Goal: Task Accomplishment & Management: Use online tool/utility

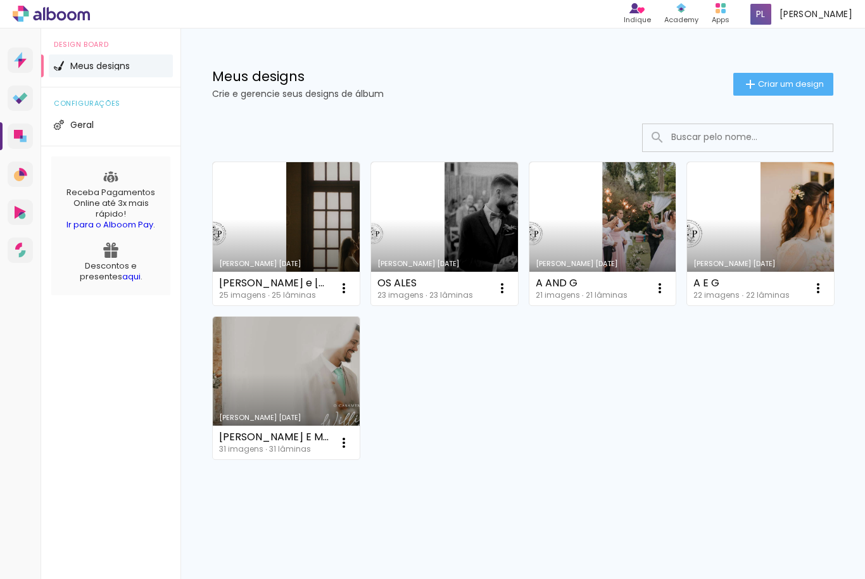
click at [763, 94] on paper-button "Criar um design" at bounding box center [784, 84] width 100 height 23
click at [834, 78] on div "Meus designs Crie e gerencie seus designs de álbum Criar um design" at bounding box center [523, 70] width 685 height 82
click at [788, 80] on span "Criar um design" at bounding box center [791, 84] width 66 height 8
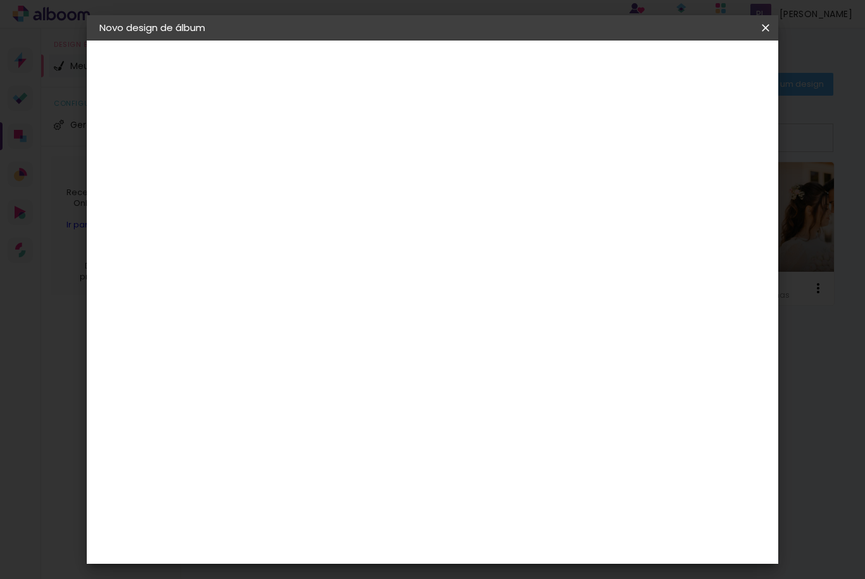
click at [307, 175] on input at bounding box center [307, 170] width 0 height 20
type input "Yure e Ester"
click at [436, 77] on paper-button "Avançar" at bounding box center [405, 67] width 62 height 22
click at [407, 347] on paper-item "DreambooksPro" at bounding box center [338, 361] width 137 height 28
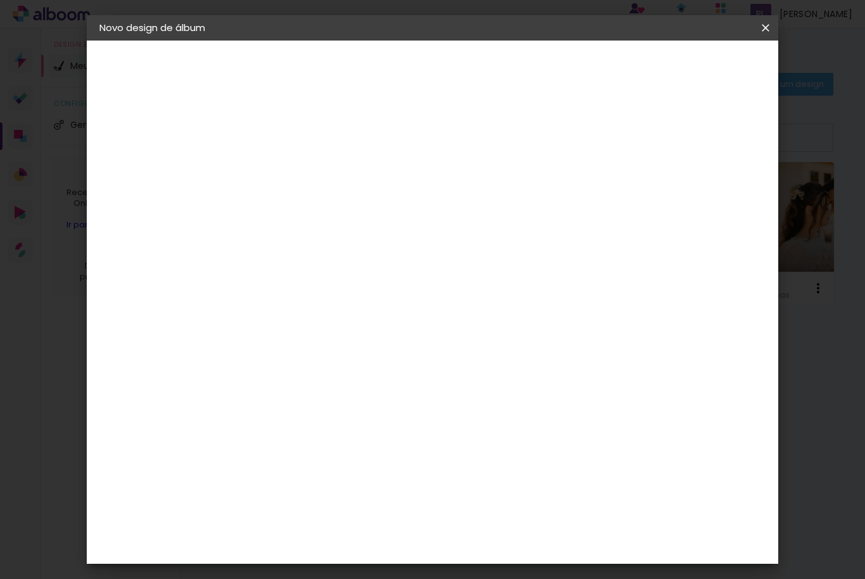
click at [563, 55] on header "Fornecedor Escolha um fornecedor ou avance com o tamanho livre. Voltar Avançar" at bounding box center [406, 78] width 311 height 75
click at [544, 75] on paper-button "Avançar" at bounding box center [512, 67] width 62 height 22
click at [356, 216] on input "text" at bounding box center [331, 221] width 49 height 20
click at [462, 136] on input "Réplica Grande" at bounding box center [384, 140] width 155 height 20
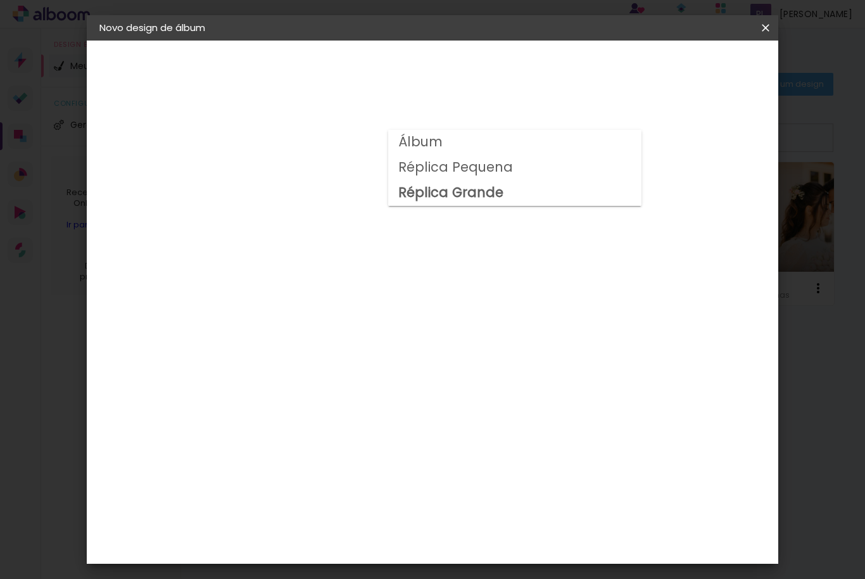
scroll to position [49, 0]
click at [462, 157] on input "Réplica Pequena" at bounding box center [384, 159] width 155 height 20
type input "Álbum"
click at [392, 526] on span "25 × 25" at bounding box center [362, 539] width 59 height 26
click at [513, 74] on paper-button "Avançar" at bounding box center [482, 67] width 62 height 22
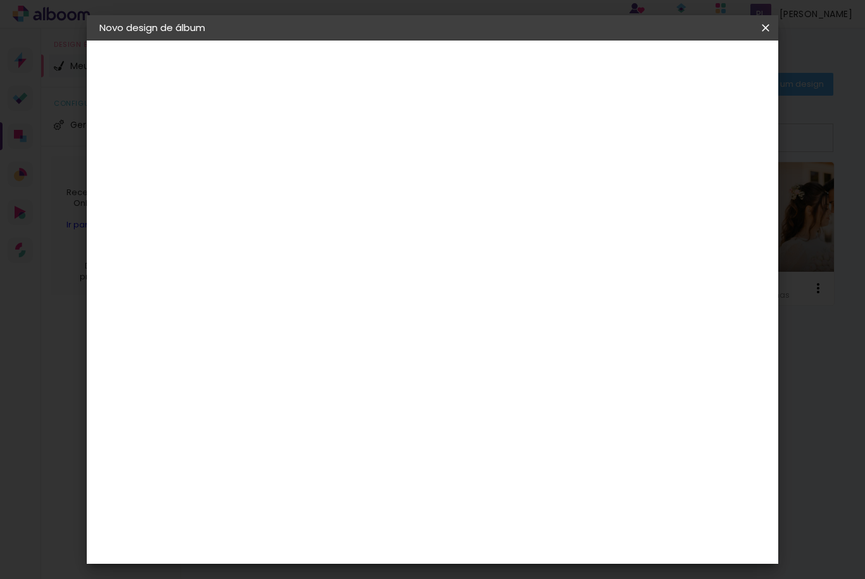
click at [709, 73] on paper-button "Iniciar design" at bounding box center [667, 67] width 83 height 22
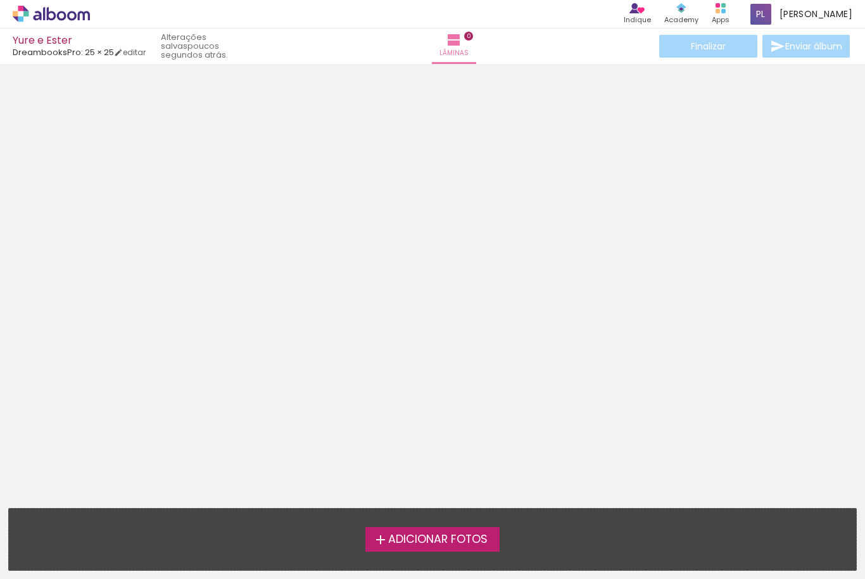
click at [481, 540] on span "Adicionar Fotos" at bounding box center [437, 539] width 99 height 11
click at [0, 0] on input "file" at bounding box center [0, 0] width 0 height 0
click at [481, 542] on span "Adicionar Fotos" at bounding box center [437, 539] width 99 height 11
click at [0, 0] on input "file" at bounding box center [0, 0] width 0 height 0
click at [487, 542] on span "Adicionar Fotos" at bounding box center [437, 539] width 99 height 11
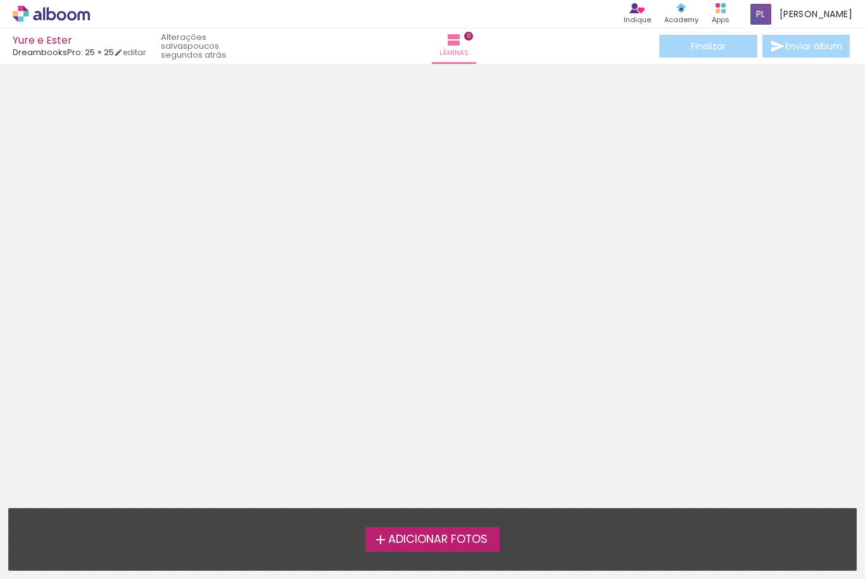
click at [0, 0] on input "file" at bounding box center [0, 0] width 0 height 0
click at [485, 548] on label "Adicionar Fotos" at bounding box center [433, 539] width 135 height 24
click at [0, 0] on input "file" at bounding box center [0, 0] width 0 height 0
click at [474, 552] on div "Adicionar Fotos Solte suas fotos aqui..." at bounding box center [433, 539] width 848 height 61
click at [470, 545] on span "Adicionar Fotos" at bounding box center [437, 539] width 99 height 11
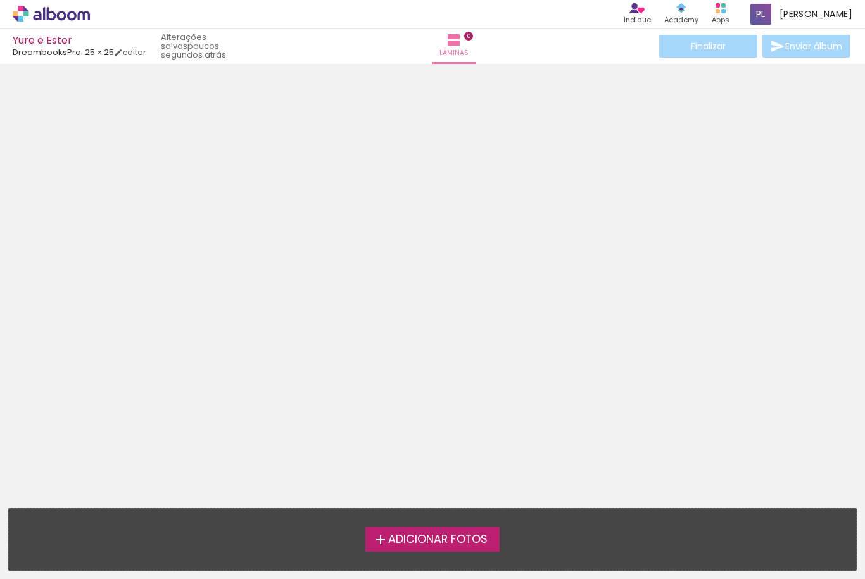
click at [0, 0] on input "file" at bounding box center [0, 0] width 0 height 0
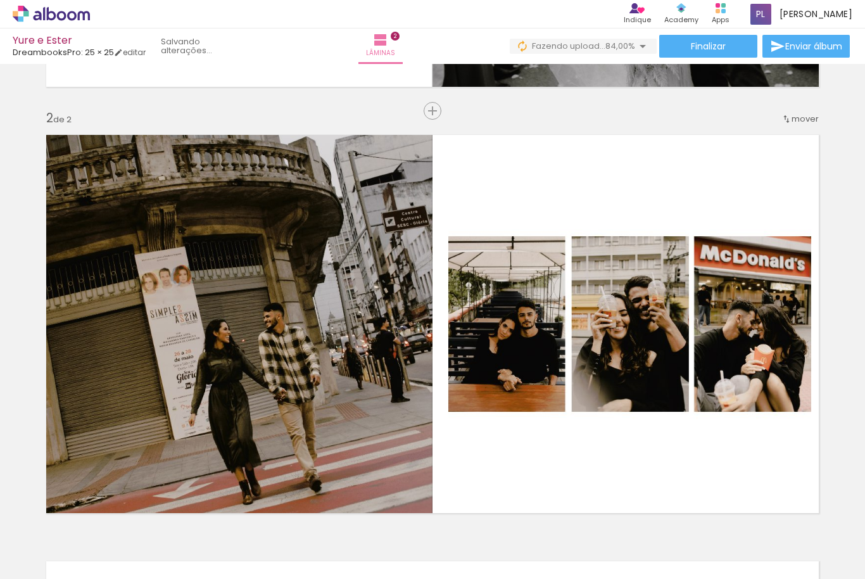
scroll to position [400, 0]
click at [126, 514] on quentale-thumb at bounding box center [126, 536] width 71 height 73
click at [109, 522] on div at bounding box center [126, 536] width 57 height 29
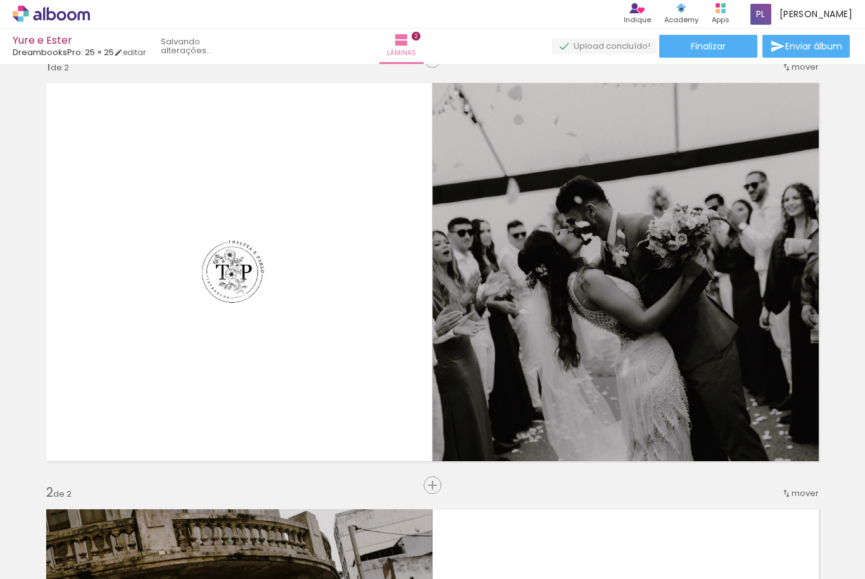
scroll to position [0, 0]
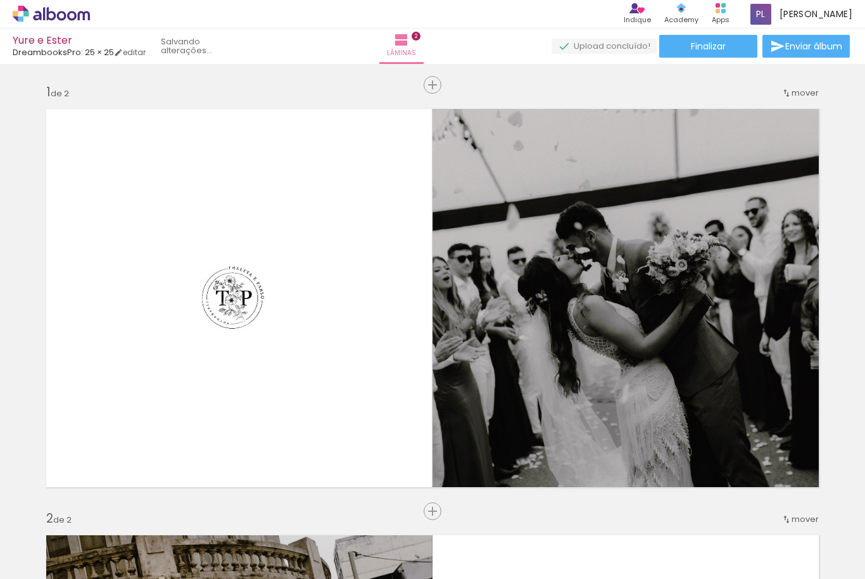
click at [127, 522] on div at bounding box center [126, 536] width 57 height 29
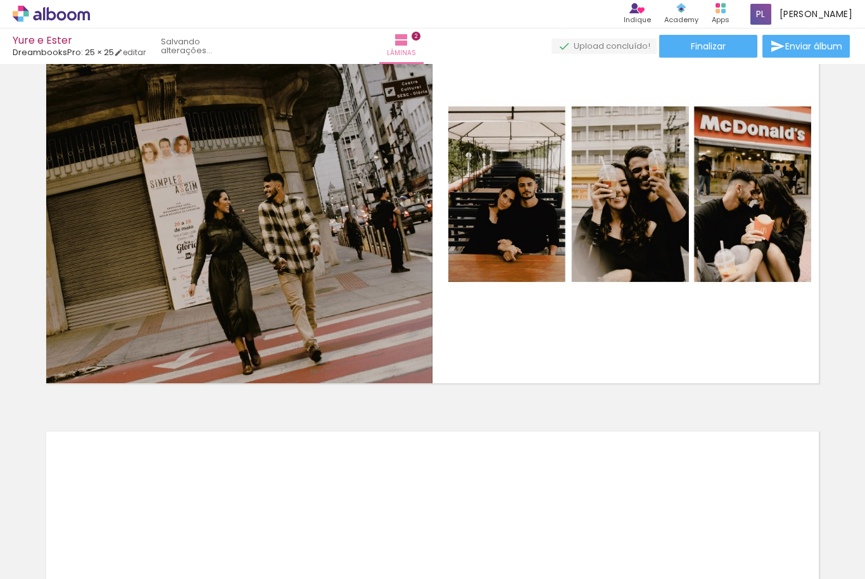
scroll to position [421, 0]
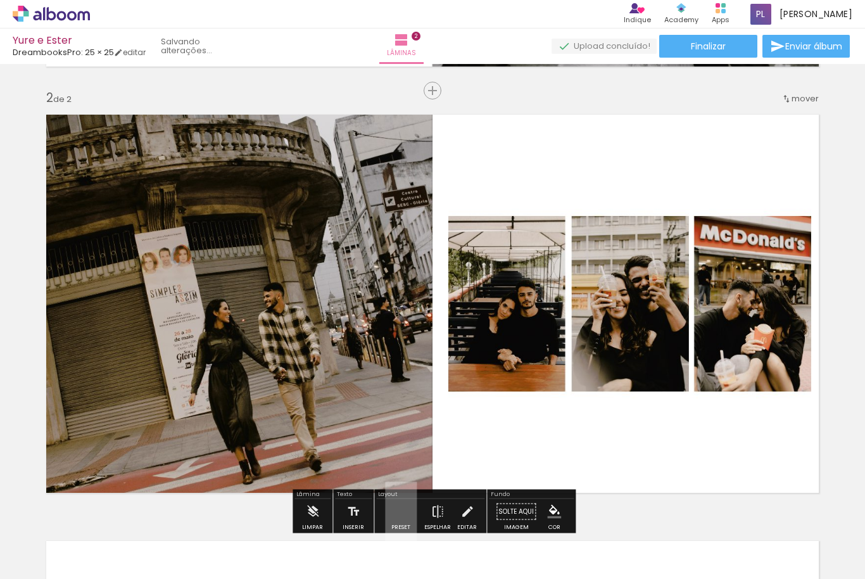
click at [737, 260] on div at bounding box center [432, 303] width 789 height 395
click at [732, 241] on div at bounding box center [432, 303] width 789 height 395
click at [701, 46] on div "Inserir lâmina 1 de 2 Inserir lâmina 2 de 2" at bounding box center [432, 288] width 865 height 1280
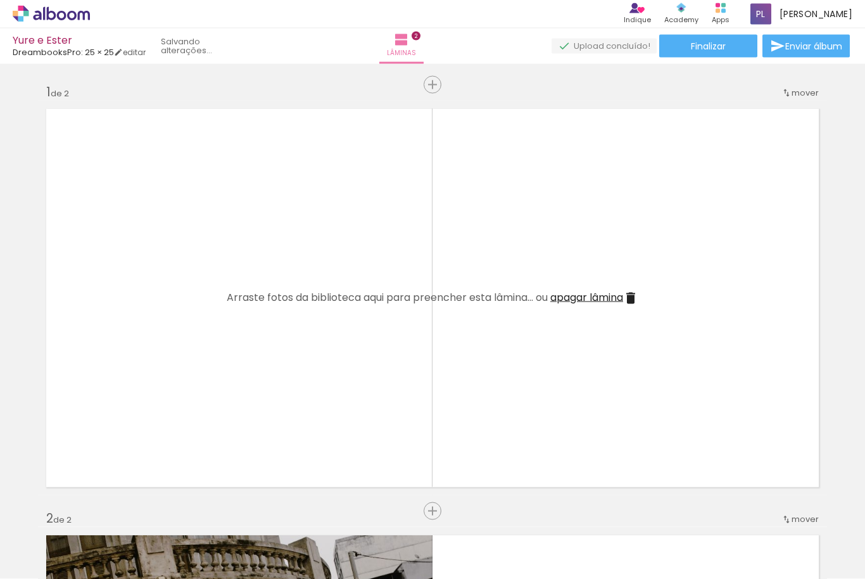
scroll to position [3, 0]
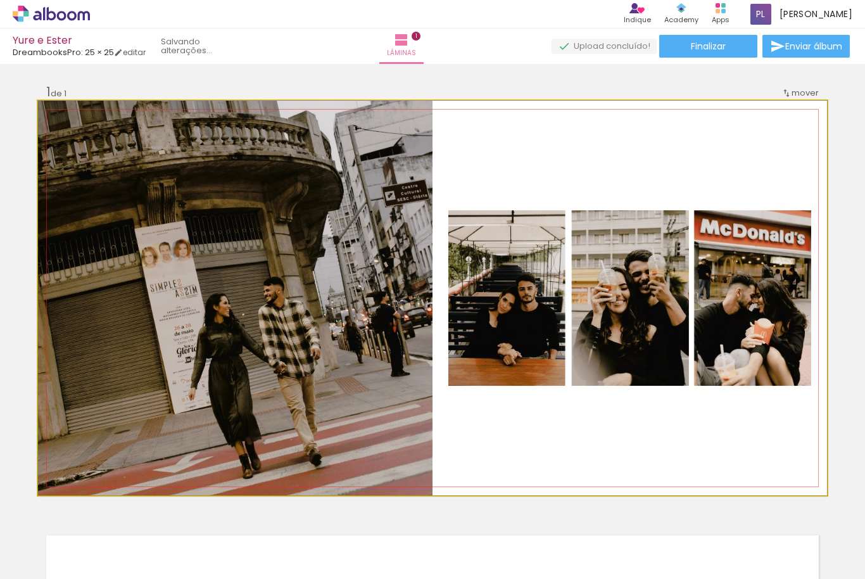
click at [661, 179] on div at bounding box center [432, 298] width 789 height 395
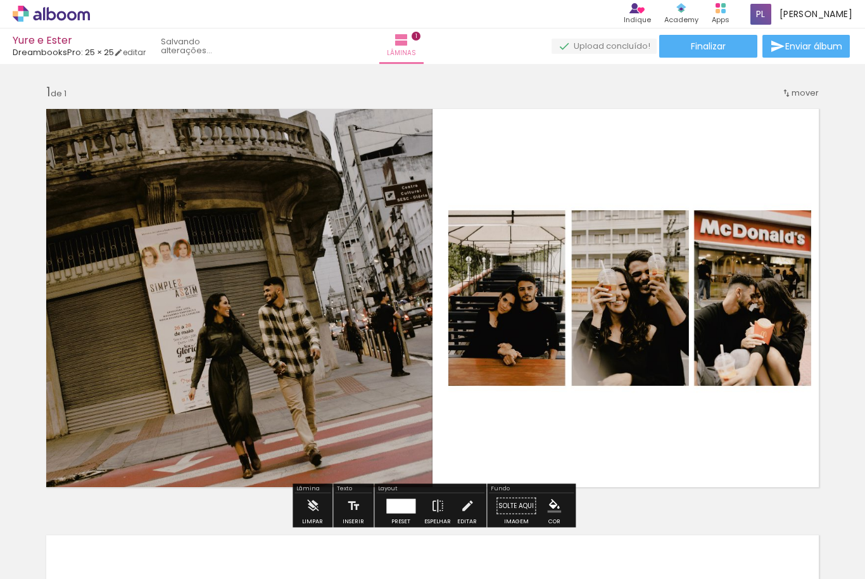
click at [676, 358] on div at bounding box center [432, 298] width 789 height 395
click at [761, 101] on div at bounding box center [432, 298] width 789 height 395
click at [808, 99] on div "mover" at bounding box center [800, 92] width 37 height 21
click at [53, 101] on div at bounding box center [432, 298] width 789 height 395
click at [134, 523] on div at bounding box center [126, 536] width 57 height 29
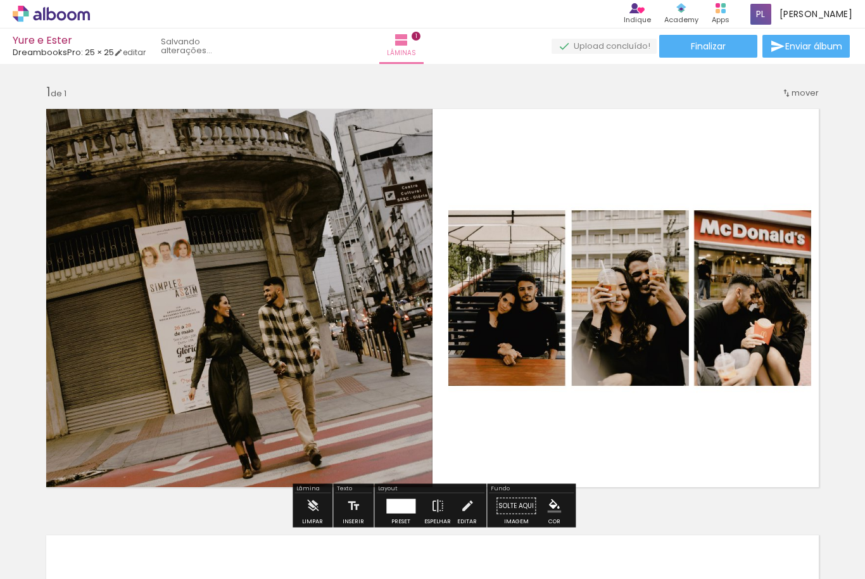
click at [103, 522] on div at bounding box center [126, 536] width 57 height 29
click at [0, 0] on iron-icon at bounding box center [0, 0] width 0 height 0
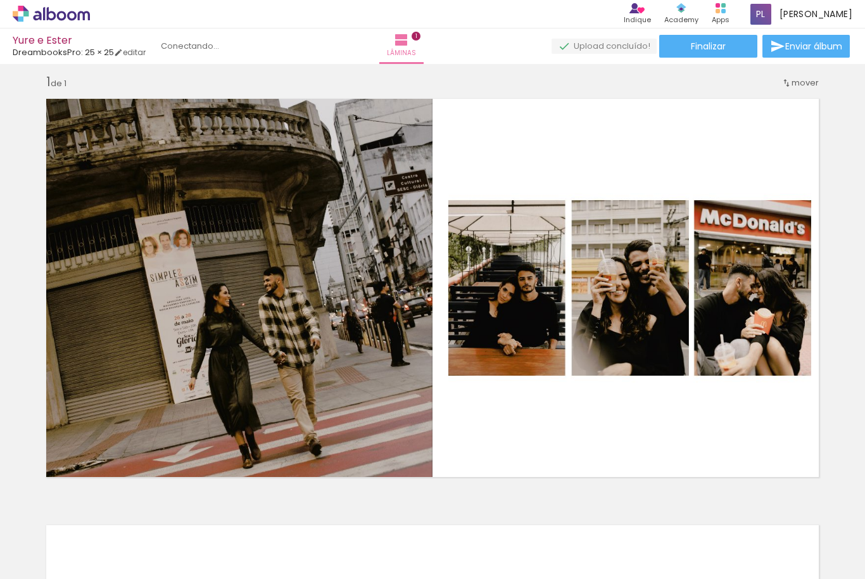
scroll to position [13, 0]
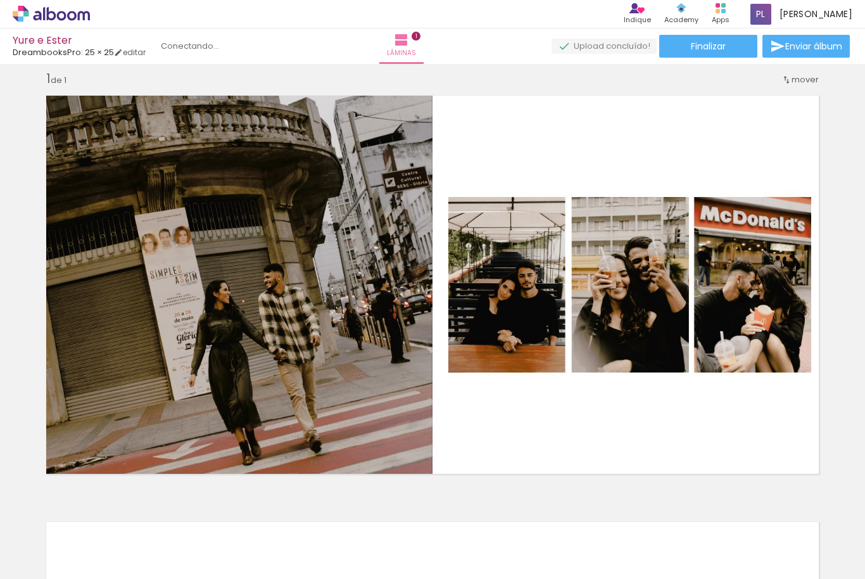
click at [98, 509] on iron-icon at bounding box center [98, 510] width 13 height 13
click at [121, 507] on span "Excluir" at bounding box center [122, 511] width 21 height 10
click at [155, 522] on div at bounding box center [126, 536] width 57 height 29
click at [107, 507] on paper-icon-button at bounding box center [99, 511] width 16 height 16
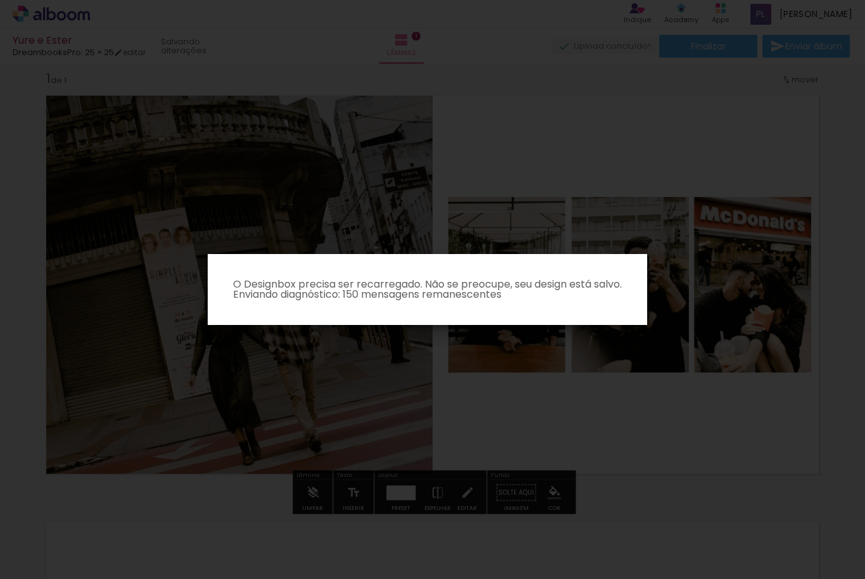
click at [611, 207] on iron-overlay-backdrop at bounding box center [432, 289] width 865 height 579
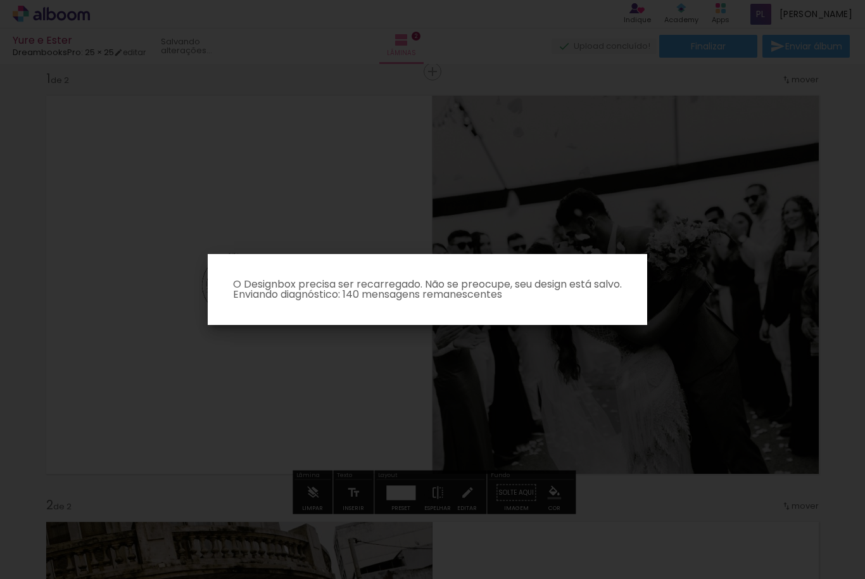
click at [605, 393] on iron-overlay-backdrop at bounding box center [432, 289] width 865 height 579
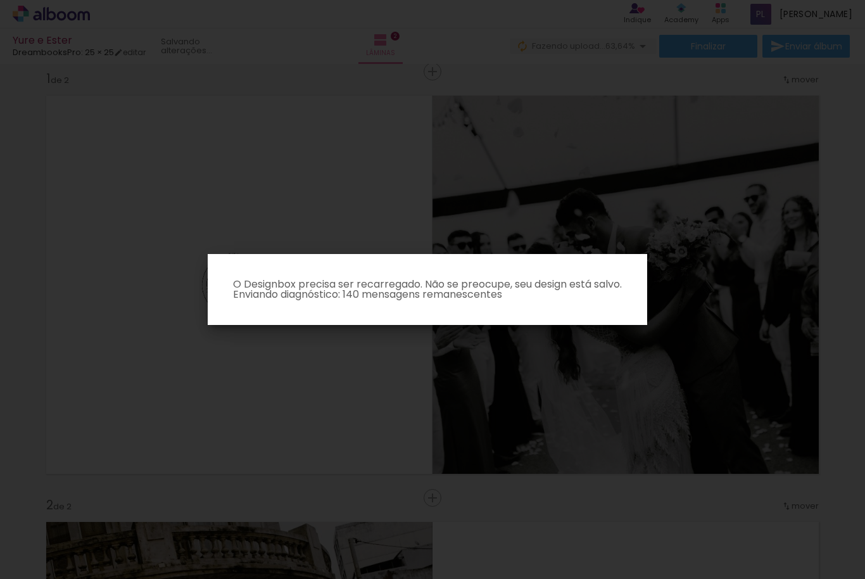
click at [139, 417] on iron-overlay-backdrop at bounding box center [432, 289] width 865 height 579
click at [139, 412] on iron-overlay-backdrop at bounding box center [432, 289] width 865 height 579
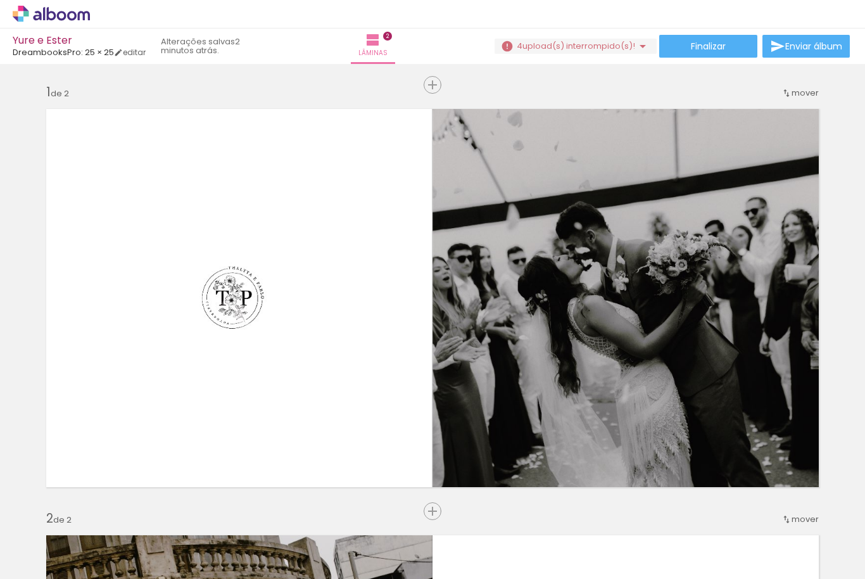
click at [155, 530] on div at bounding box center [126, 536] width 57 height 29
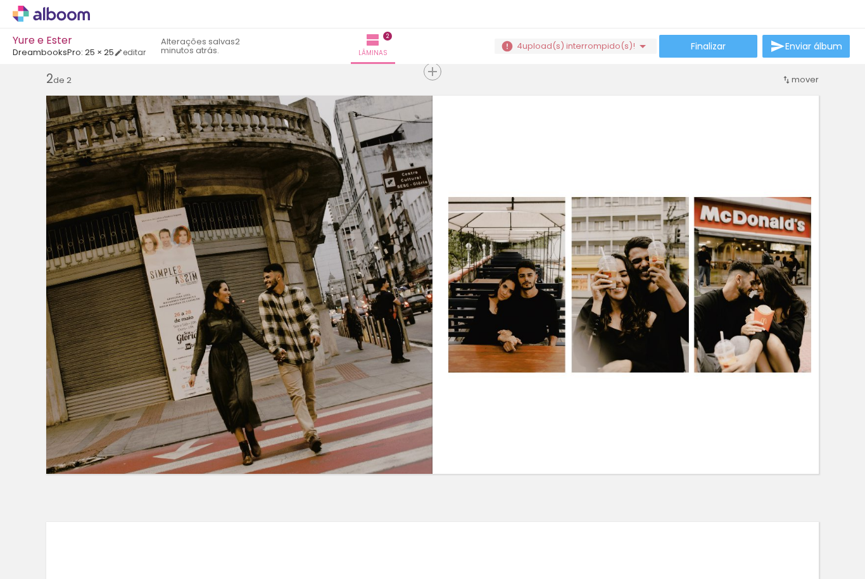
scroll to position [442, 0]
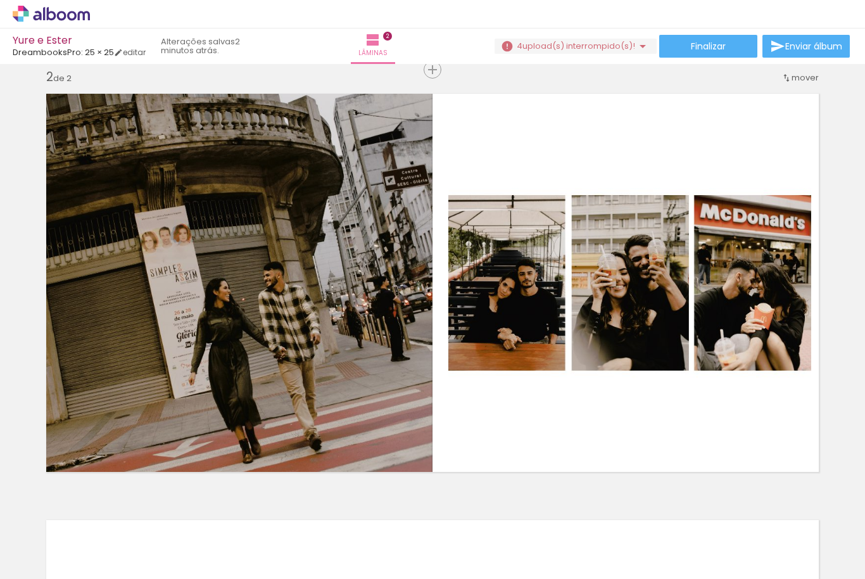
click at [155, 527] on div at bounding box center [126, 536] width 57 height 29
click at [106, 509] on iron-icon at bounding box center [98, 510] width 13 height 13
click at [0, 0] on iron-icon at bounding box center [0, 0] width 0 height 0
click at [244, 504] on iron-icon at bounding box center [240, 510] width 13 height 13
click at [155, 526] on div at bounding box center [126, 536] width 57 height 29
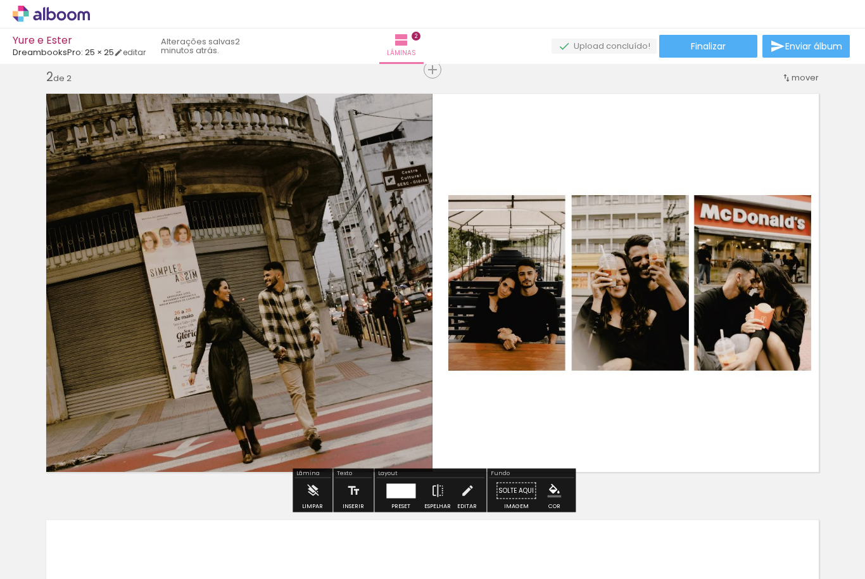
click at [493, 272] on div at bounding box center [432, 283] width 789 height 395
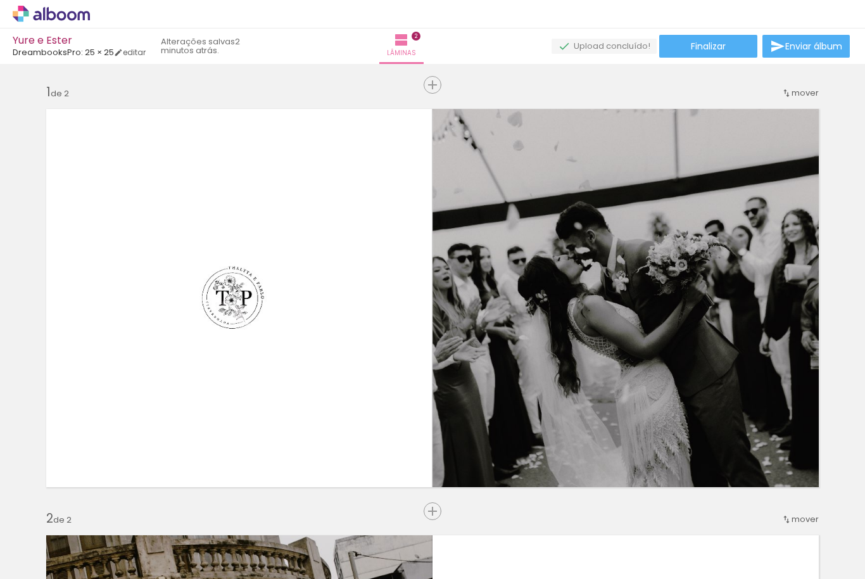
scroll to position [0, 0]
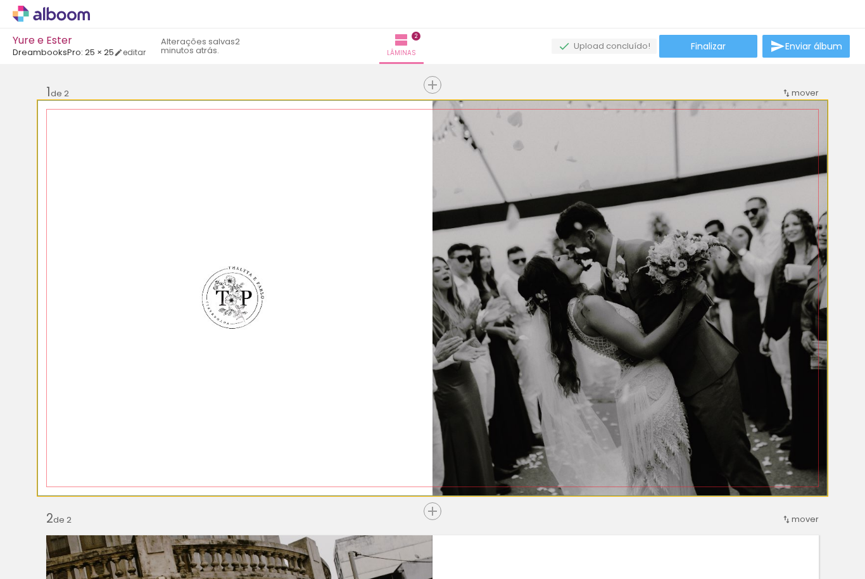
click at [789, 167] on div at bounding box center [432, 298] width 789 height 395
click at [746, 198] on div at bounding box center [432, 298] width 789 height 395
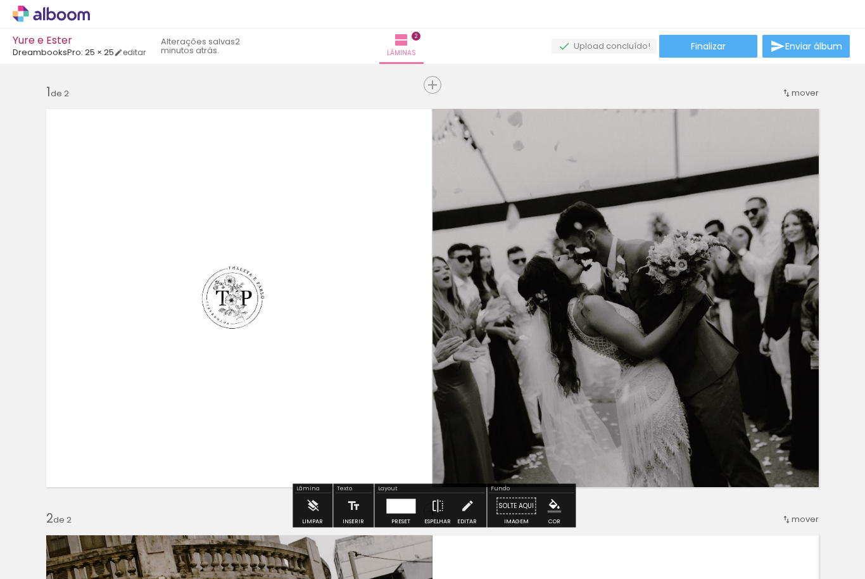
click at [709, 222] on div at bounding box center [432, 298] width 789 height 395
click at [722, 162] on div at bounding box center [432, 298] width 789 height 395
click at [530, 493] on paper-button "Solte aqui Imagem" at bounding box center [516, 509] width 46 height 32
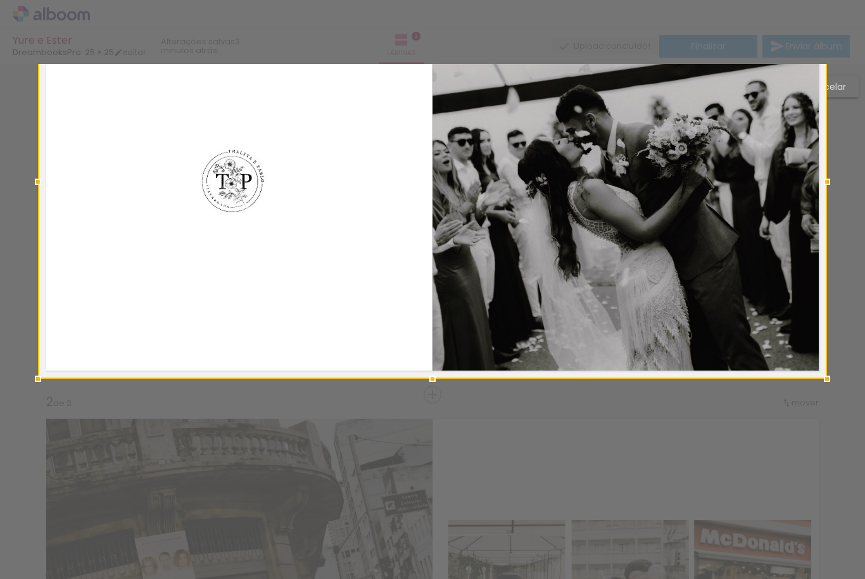
scroll to position [118, 0]
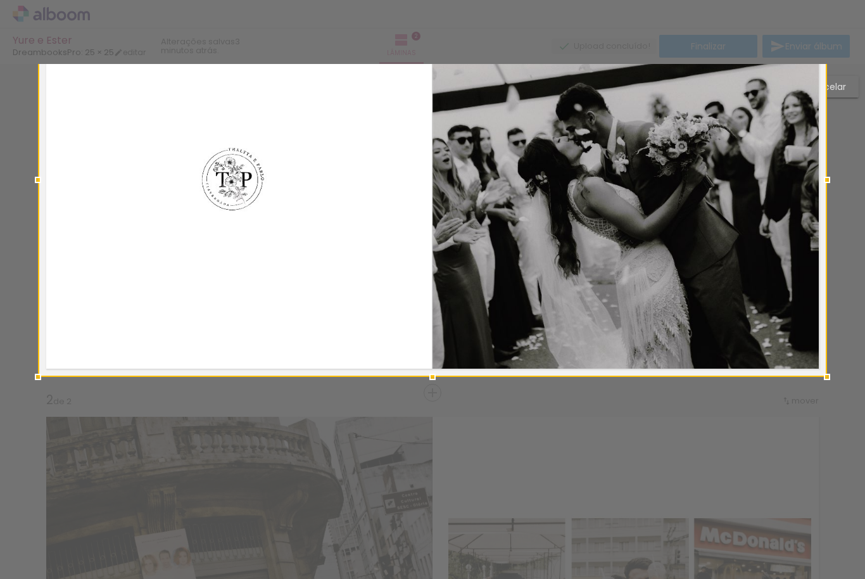
click at [585, 264] on div at bounding box center [432, 179] width 789 height 395
click at [551, 305] on div at bounding box center [432, 179] width 789 height 395
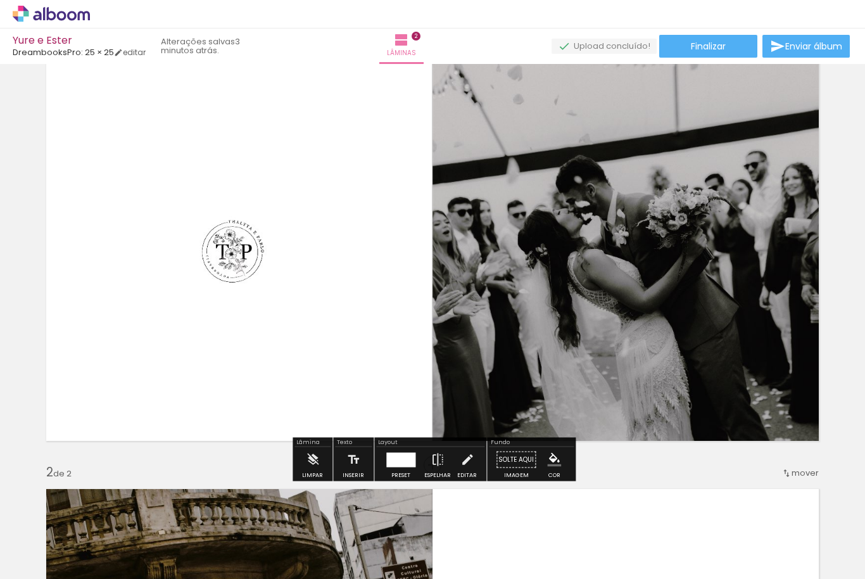
scroll to position [48, 0]
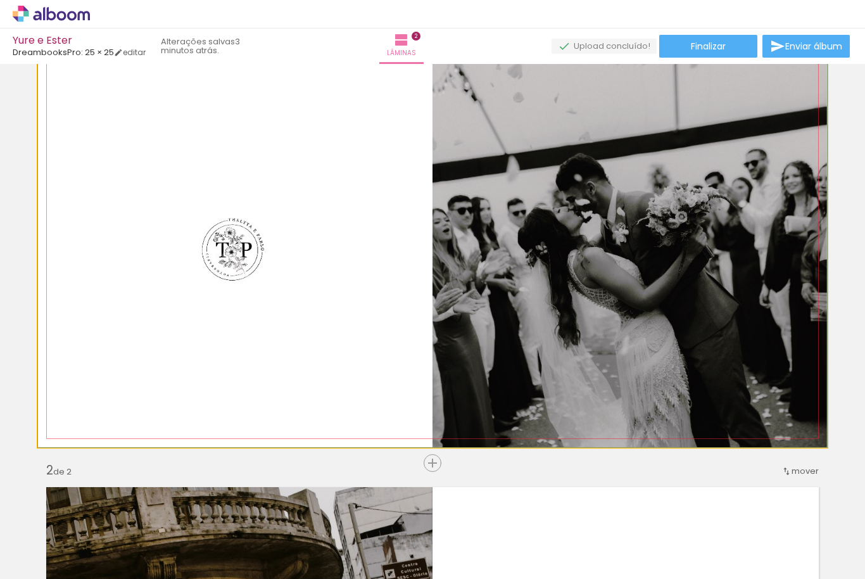
click at [526, 366] on div at bounding box center [432, 250] width 789 height 395
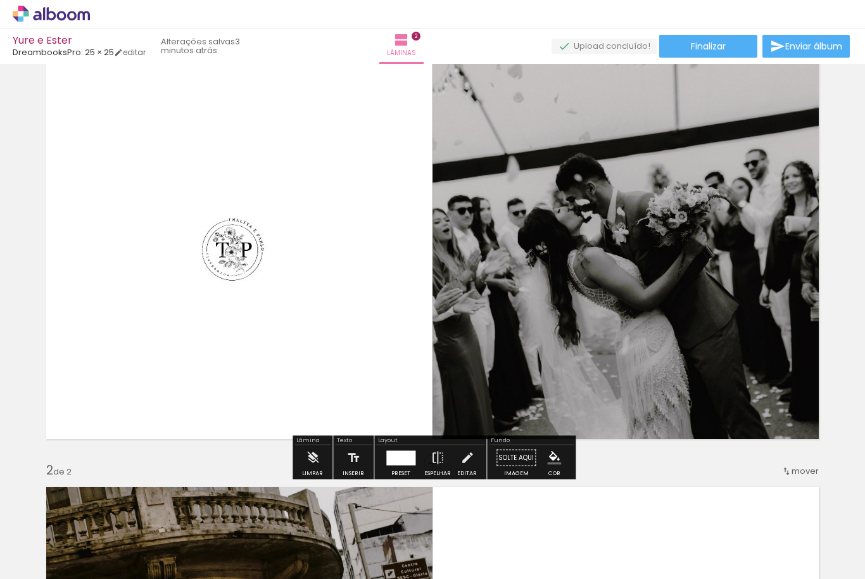
click at [314, 469] on iron-icon at bounding box center [313, 457] width 14 height 25
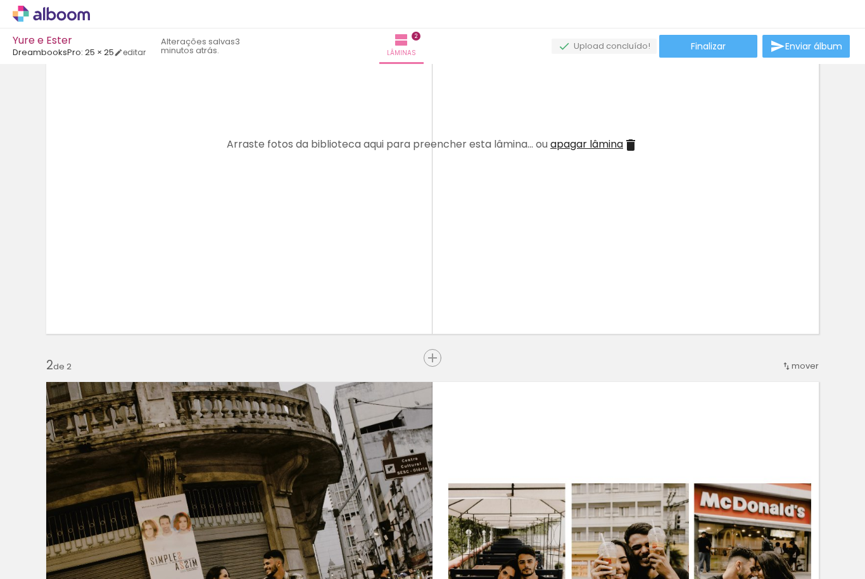
scroll to position [174, 0]
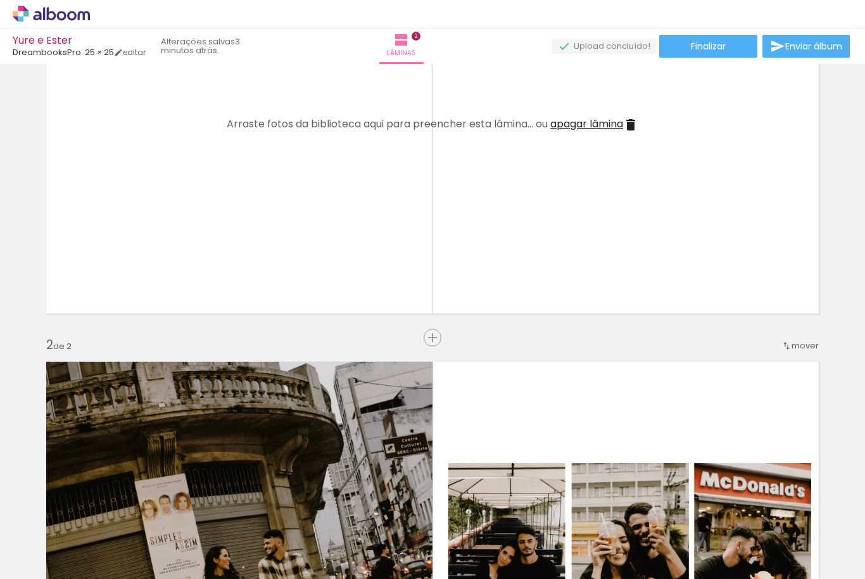
click at [419, 416] on div at bounding box center [432, 550] width 789 height 395
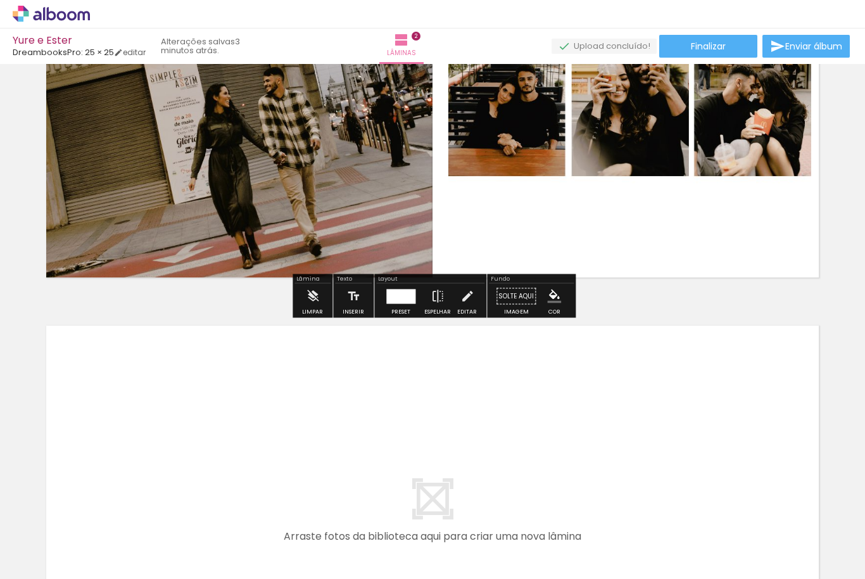
scroll to position [625, 0]
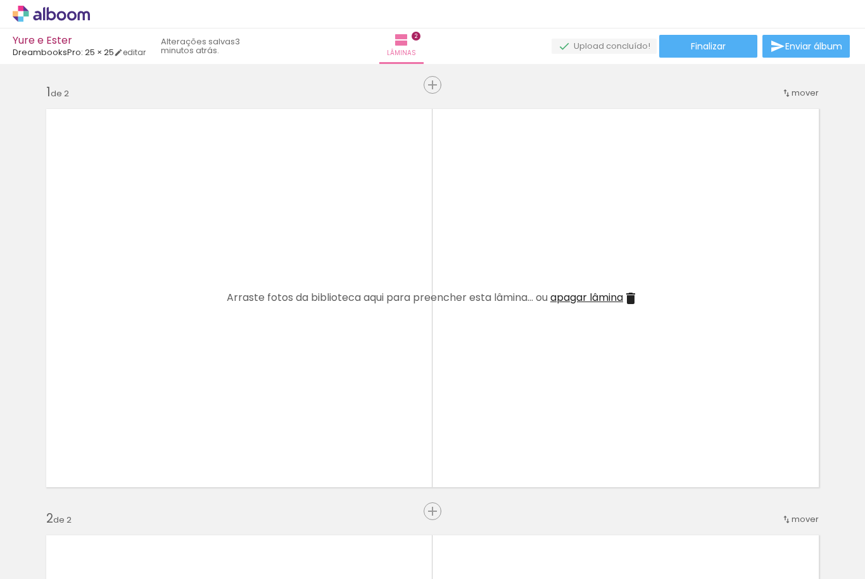
click at [155, 543] on div at bounding box center [126, 536] width 57 height 29
click at [119, 526] on div at bounding box center [126, 536] width 57 height 29
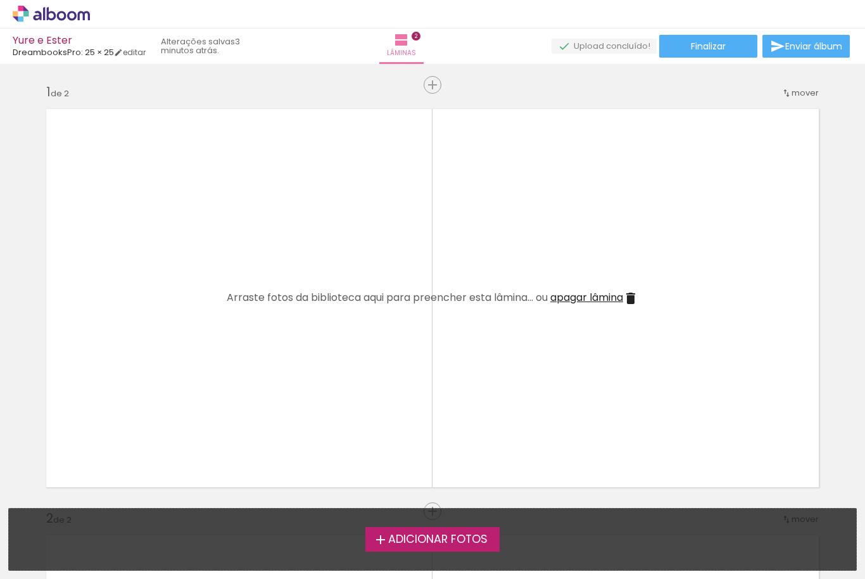
click at [389, 534] on span "Adicionar Fotos" at bounding box center [437, 539] width 99 height 11
click at [0, 0] on input "file" at bounding box center [0, 0] width 0 height 0
click at [439, 534] on span "Adicionar Fotos" at bounding box center [437, 539] width 99 height 11
click at [0, 0] on input "file" at bounding box center [0, 0] width 0 height 0
click at [442, 545] on span "Adicionar Fotos" at bounding box center [437, 539] width 99 height 11
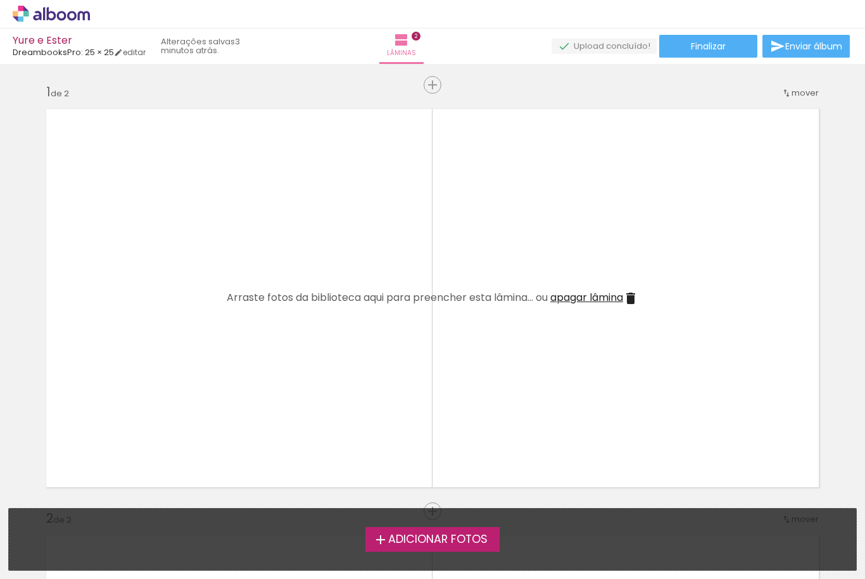
click at [0, 0] on input "file" at bounding box center [0, 0] width 0 height 0
click at [439, 542] on span "Adicionar Fotos" at bounding box center [437, 539] width 99 height 11
click at [0, 0] on input "file" at bounding box center [0, 0] width 0 height 0
click at [440, 538] on span "Adicionar Fotos" at bounding box center [437, 539] width 99 height 11
click at [0, 0] on input "file" at bounding box center [0, 0] width 0 height 0
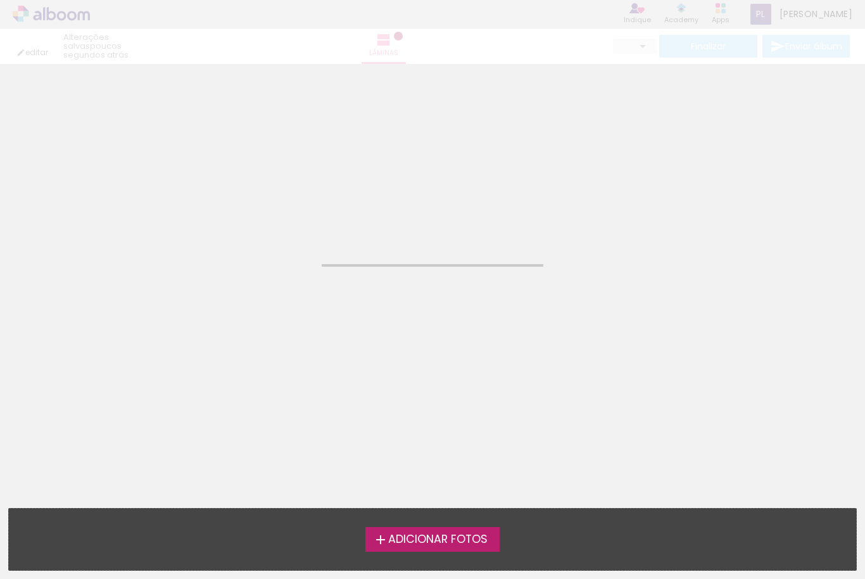
click at [421, 541] on span "Adicionar Fotos" at bounding box center [437, 539] width 99 height 11
click at [0, 0] on input "file" at bounding box center [0, 0] width 0 height 0
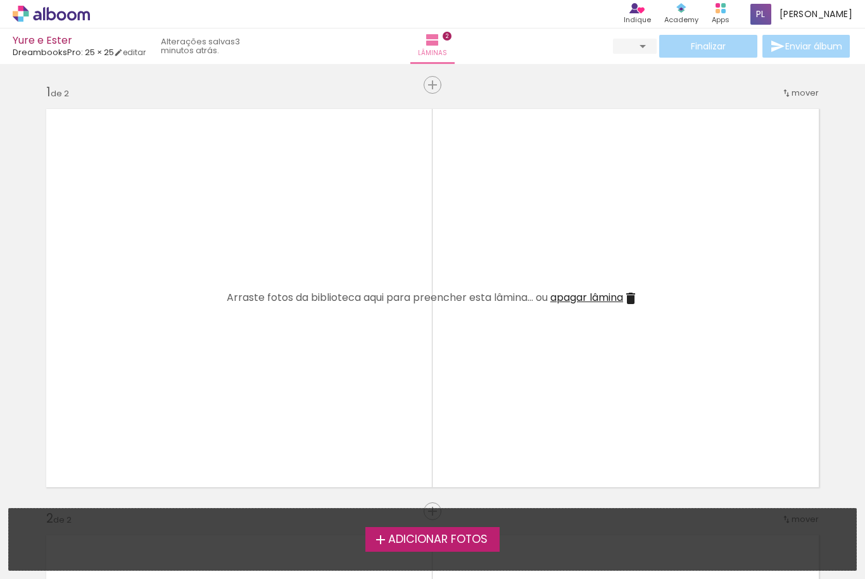
click at [450, 552] on div "Adicionar Fotos Solte suas fotos aqui..." at bounding box center [433, 539] width 848 height 61
click at [448, 544] on span "Adicionar Fotos" at bounding box center [437, 539] width 99 height 11
click at [0, 0] on input "file" at bounding box center [0, 0] width 0 height 0
click at [453, 539] on span "Adicionar Fotos" at bounding box center [437, 539] width 99 height 11
click at [0, 0] on input "file" at bounding box center [0, 0] width 0 height 0
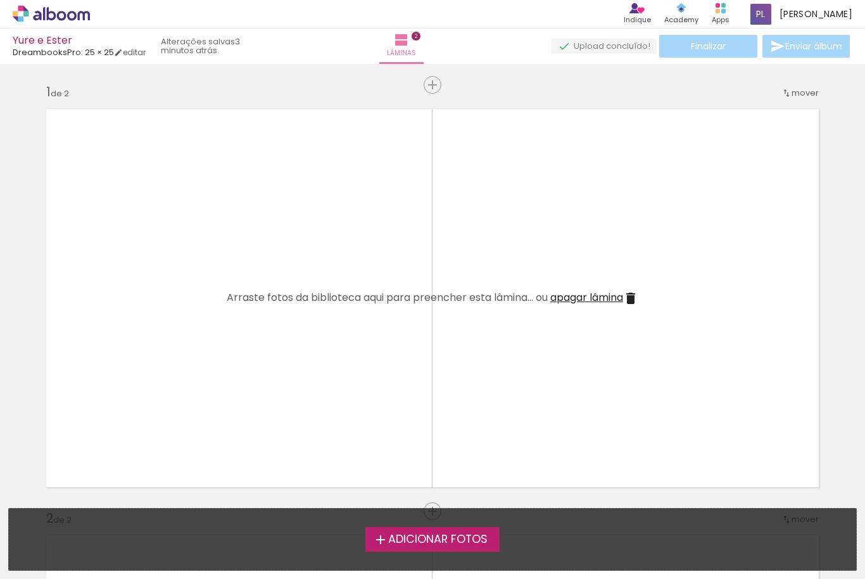
click at [601, 238] on quentale-layouter at bounding box center [432, 298] width 789 height 395
click at [595, 280] on quentale-layouter at bounding box center [432, 298] width 789 height 395
click at [481, 542] on span "Adicionar Fotos" at bounding box center [437, 539] width 99 height 11
click at [0, 0] on input "file" at bounding box center [0, 0] width 0 height 0
click at [636, 302] on iron-icon at bounding box center [630, 298] width 15 height 15
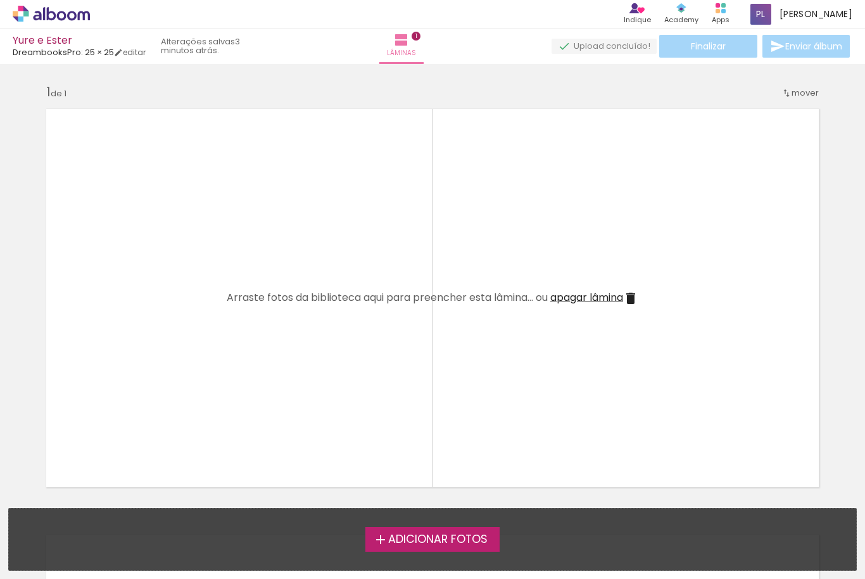
click at [623, 309] on quentale-layouter at bounding box center [432, 298] width 789 height 395
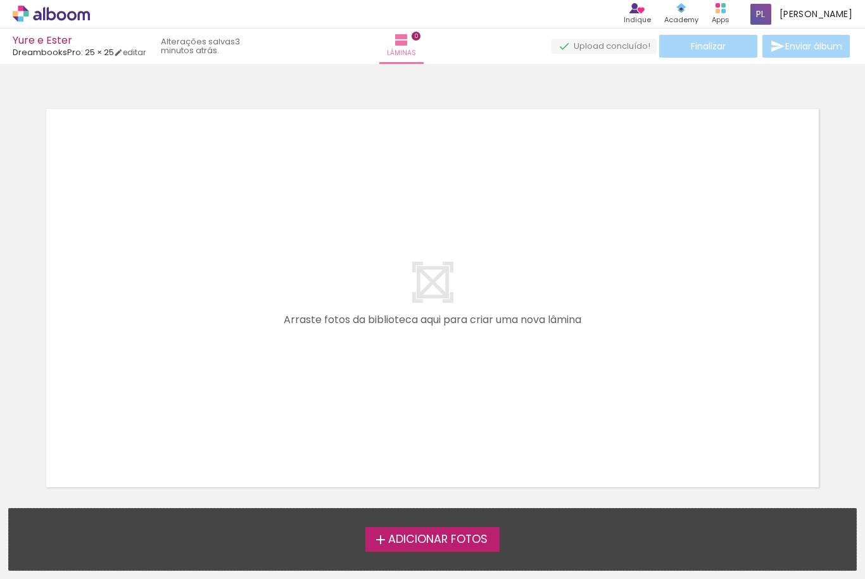
click at [512, 526] on div "Adicionar Fotos Solte suas fotos aqui..." at bounding box center [433, 539] width 848 height 61
click at [488, 542] on span "Adicionar Fotos" at bounding box center [437, 539] width 99 height 11
click at [0, 0] on input "file" at bounding box center [0, 0] width 0 height 0
click at [472, 534] on span "Adicionar Fotos" at bounding box center [437, 539] width 99 height 11
click at [0, 0] on input "file" at bounding box center [0, 0] width 0 height 0
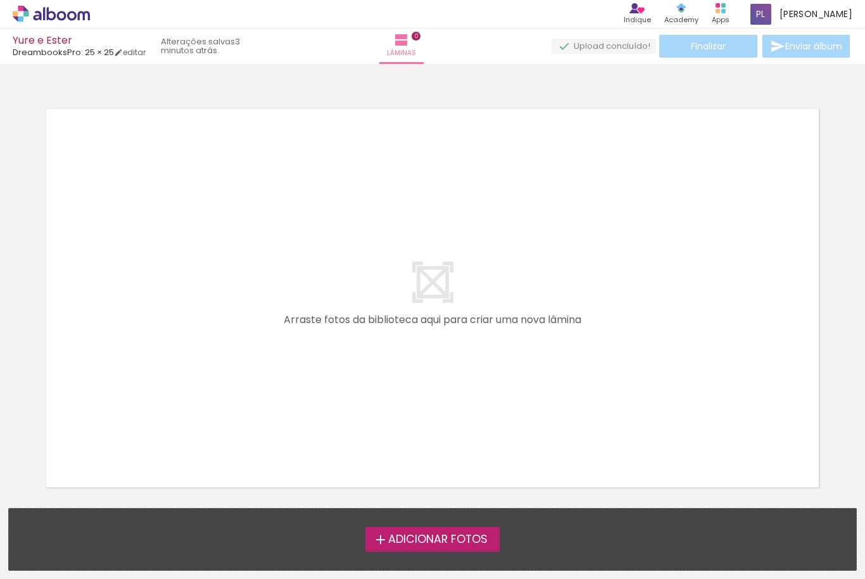
click at [41, 35] on div "Yure e Ester" at bounding box center [79, 41] width 133 height 12
click at [131, 50] on link "editar" at bounding box center [130, 52] width 32 height 11
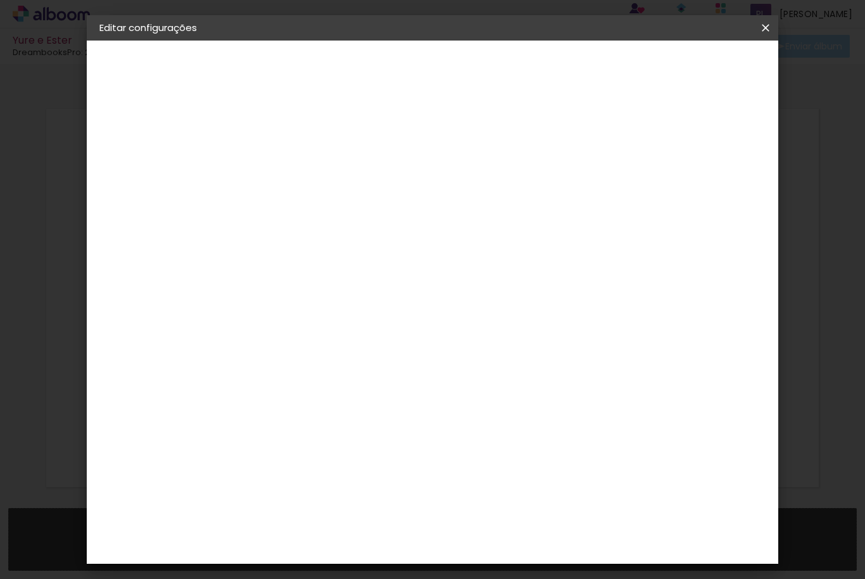
click at [728, 80] on header "Revisão Verifique as configurações do seu álbum. Voltar Salvar configurações" at bounding box center [489, 73] width 476 height 65
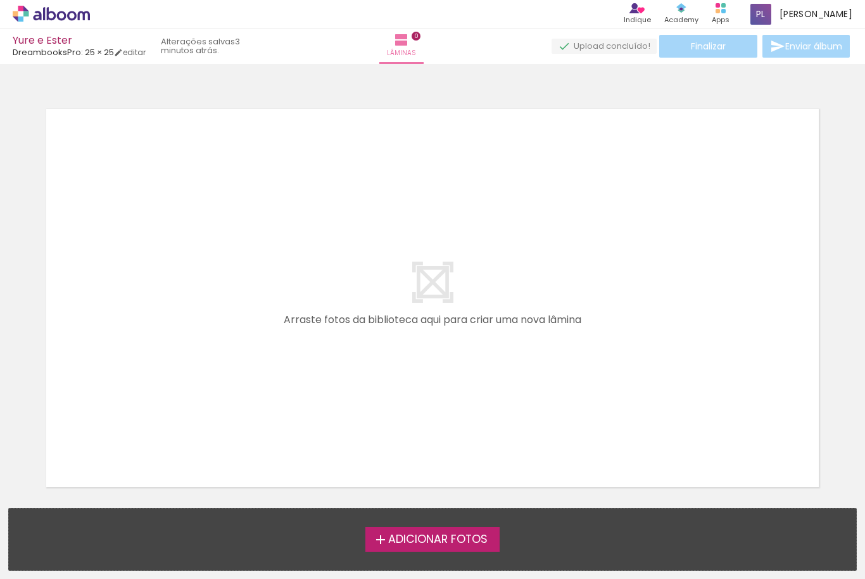
click at [462, 534] on span "Adicionar Fotos" at bounding box center [437, 539] width 99 height 11
click at [0, 0] on input "file" at bounding box center [0, 0] width 0 height 0
